Goal: Browse casually

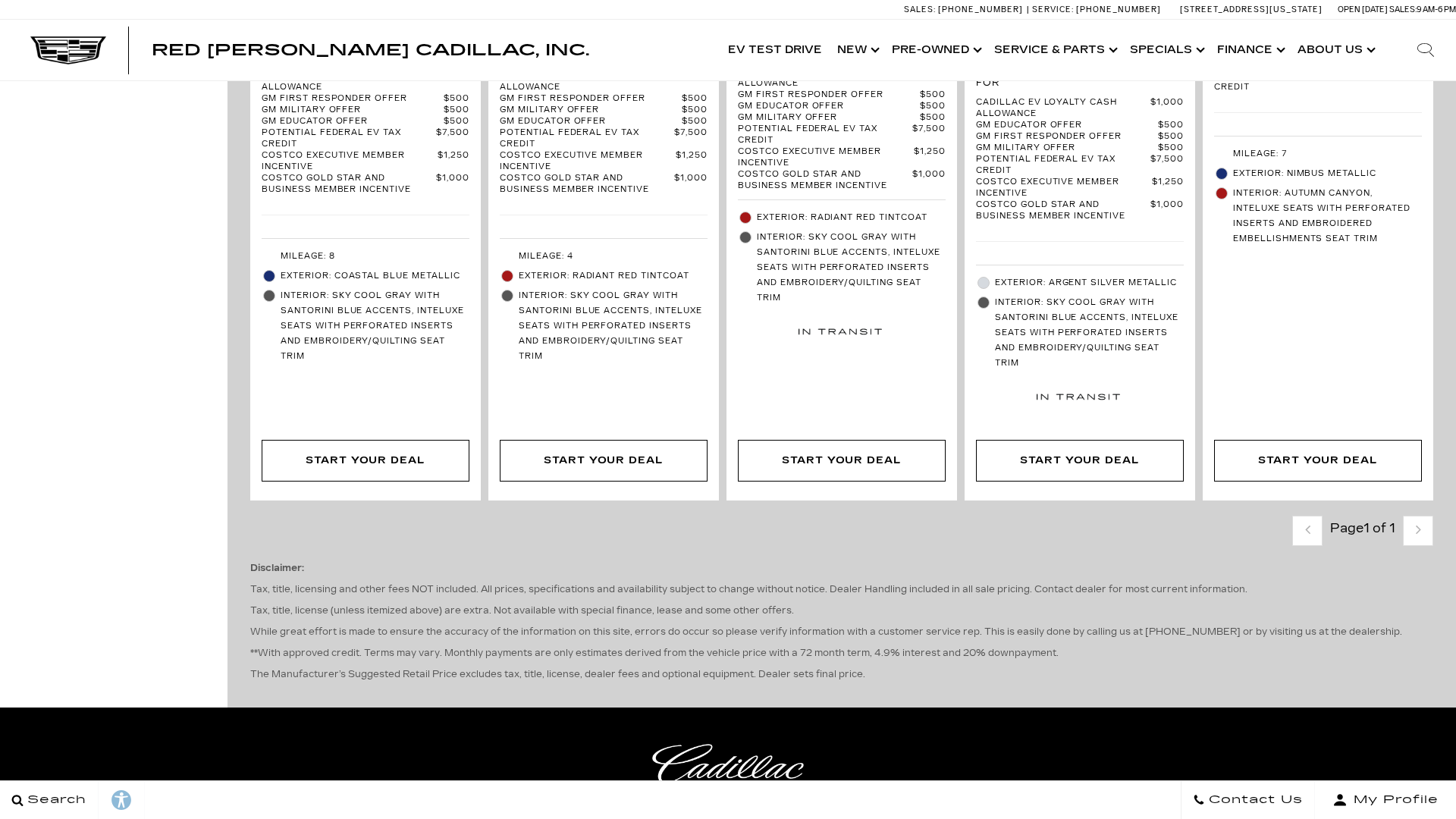
scroll to position [3562, 0]
